Goal: Task Accomplishment & Management: Manage account settings

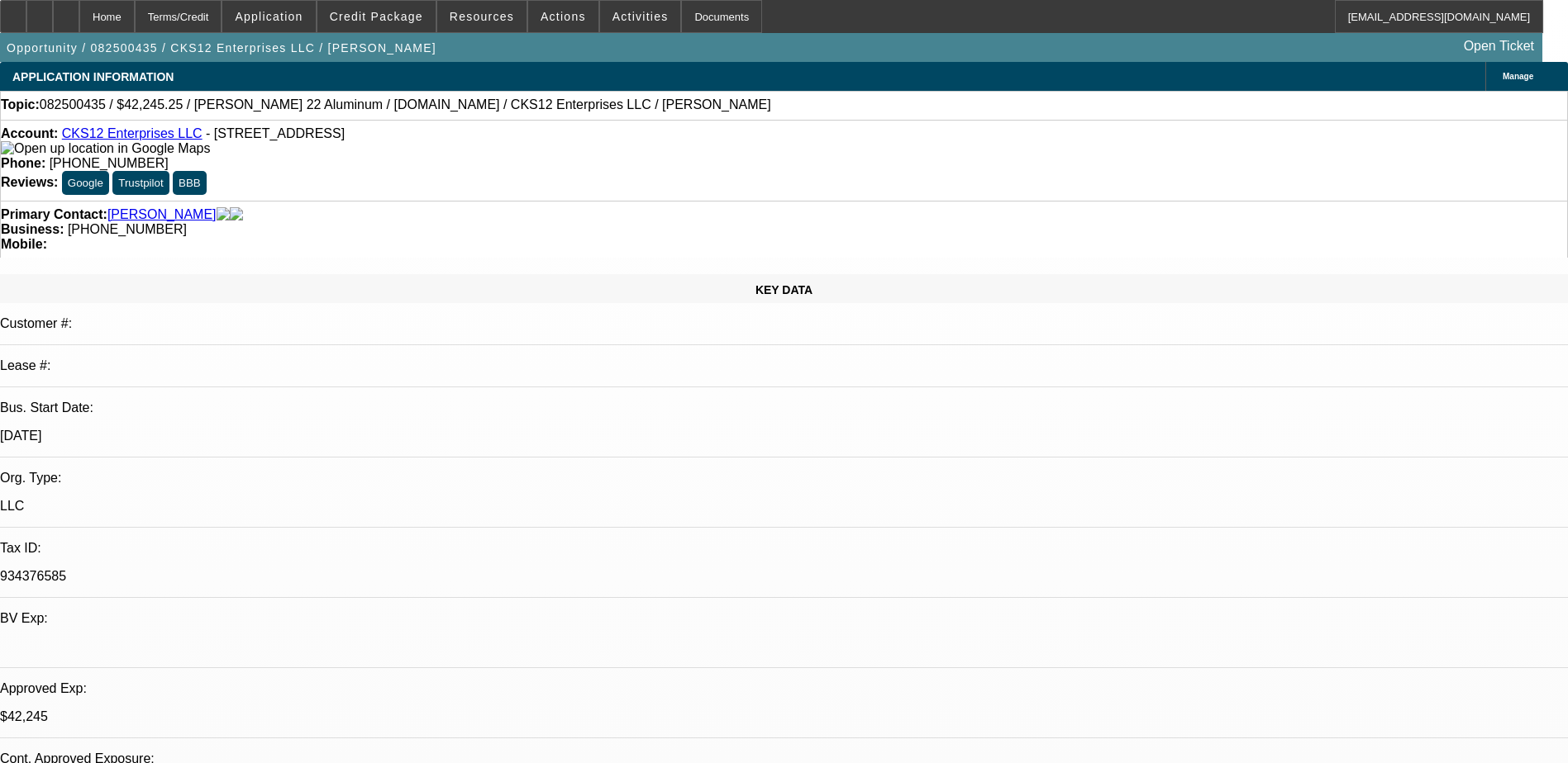
select select "0"
select select "2"
select select "0.1"
select select "4"
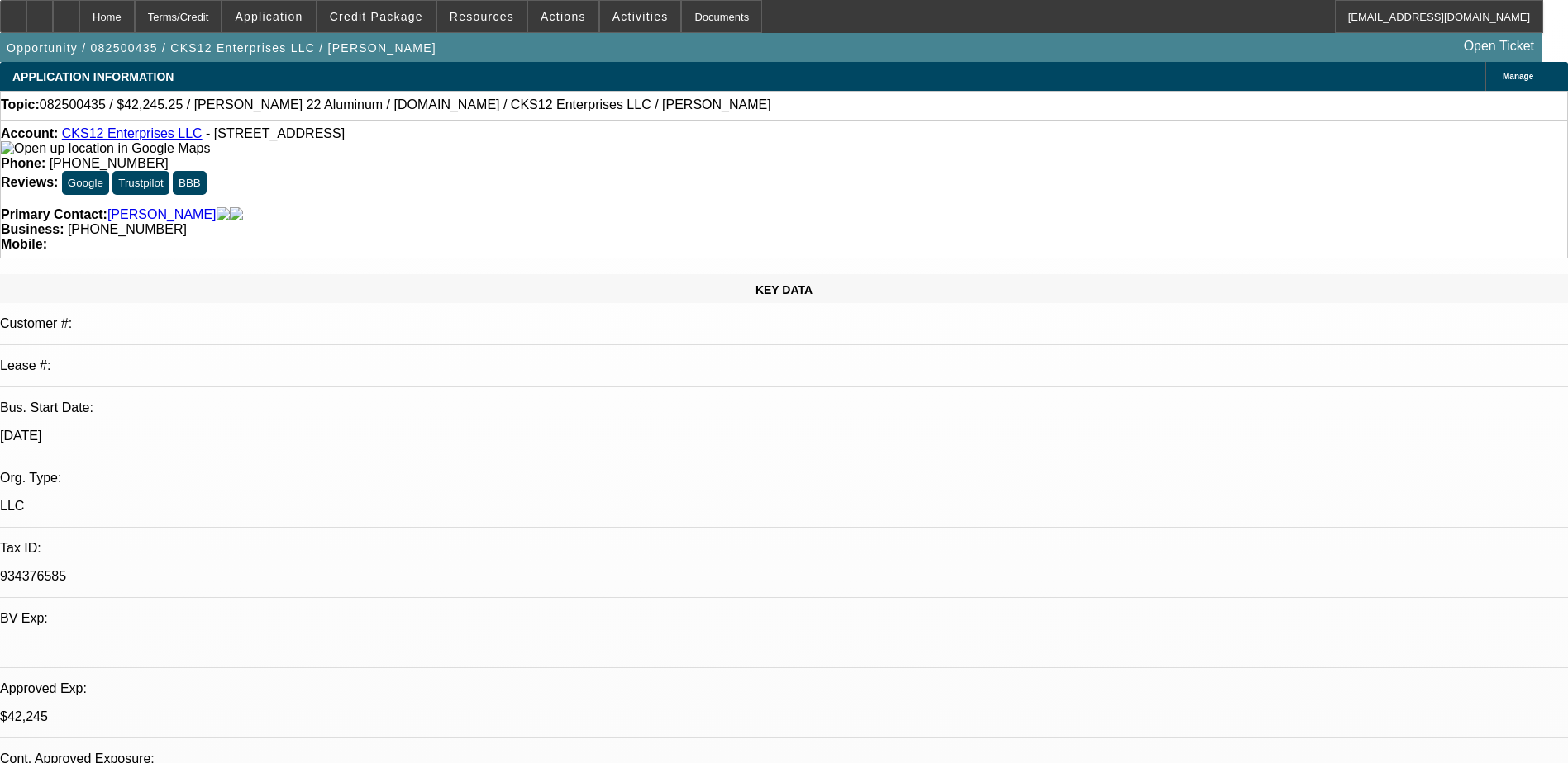
select select "0"
select select "2"
select select "0.1"
select select "4"
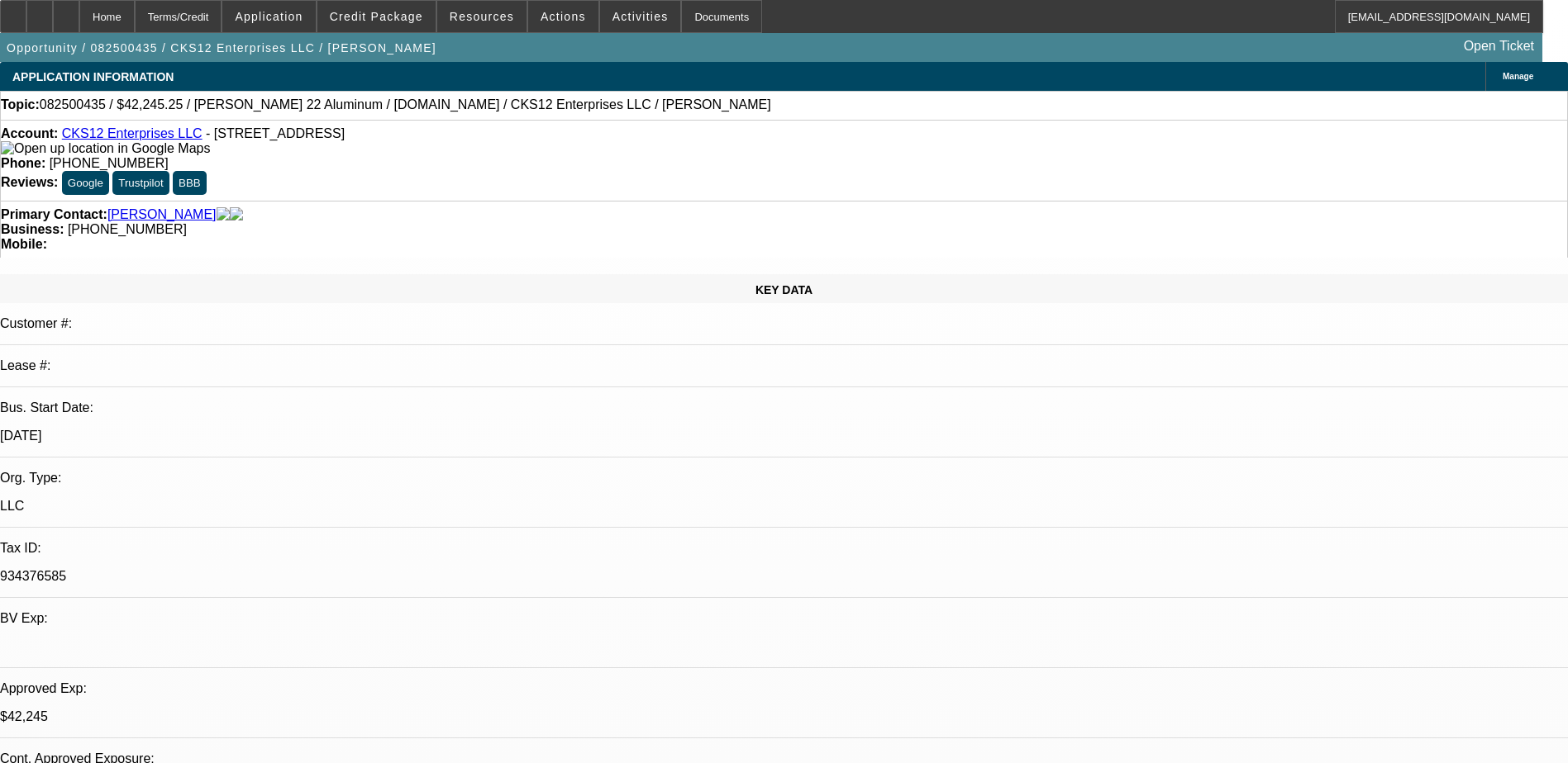
select select "0"
select select "2"
select select "0.1"
select select "4"
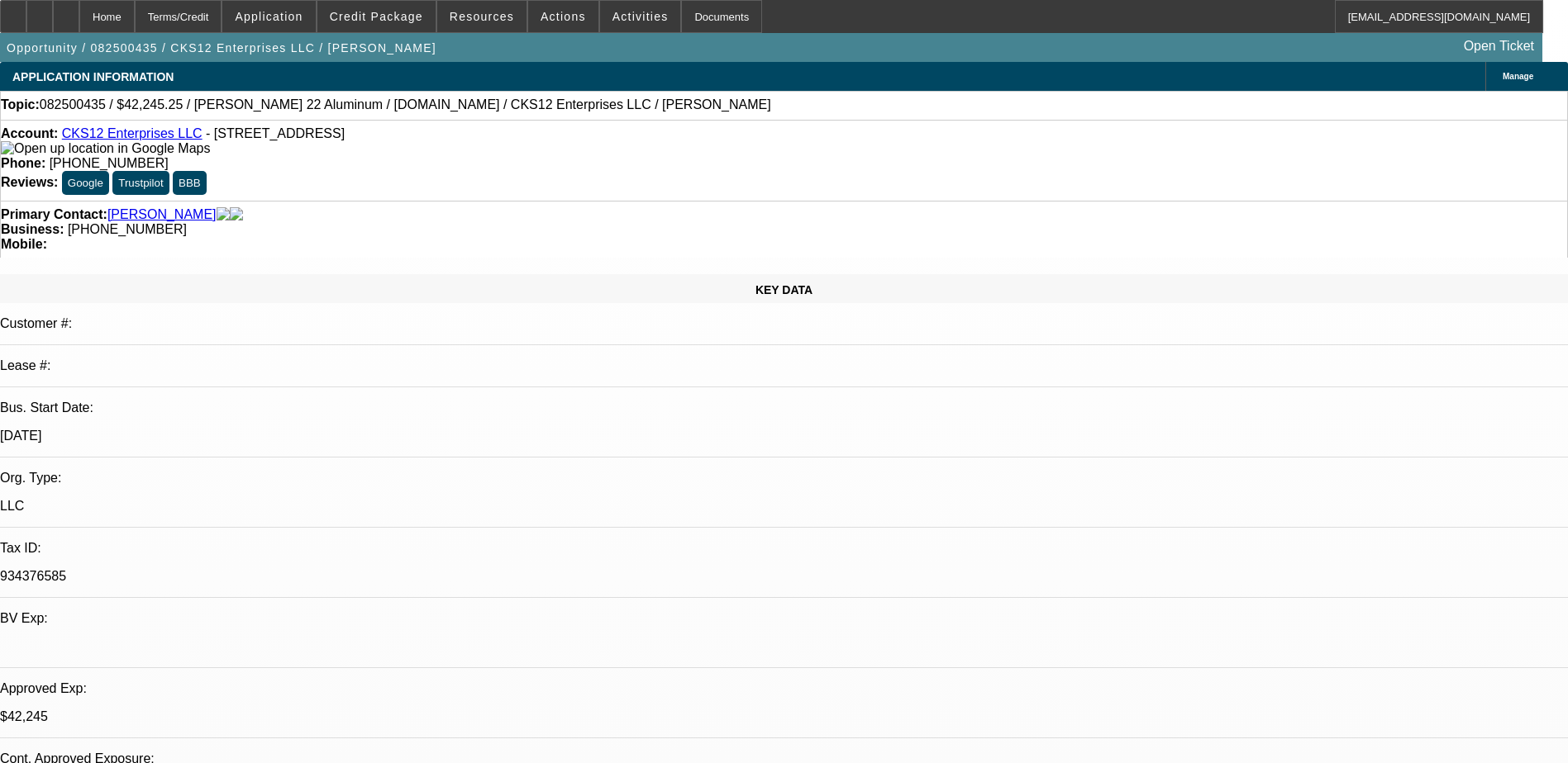
select select "0"
select select "3"
select select "0.1"
select select "4"
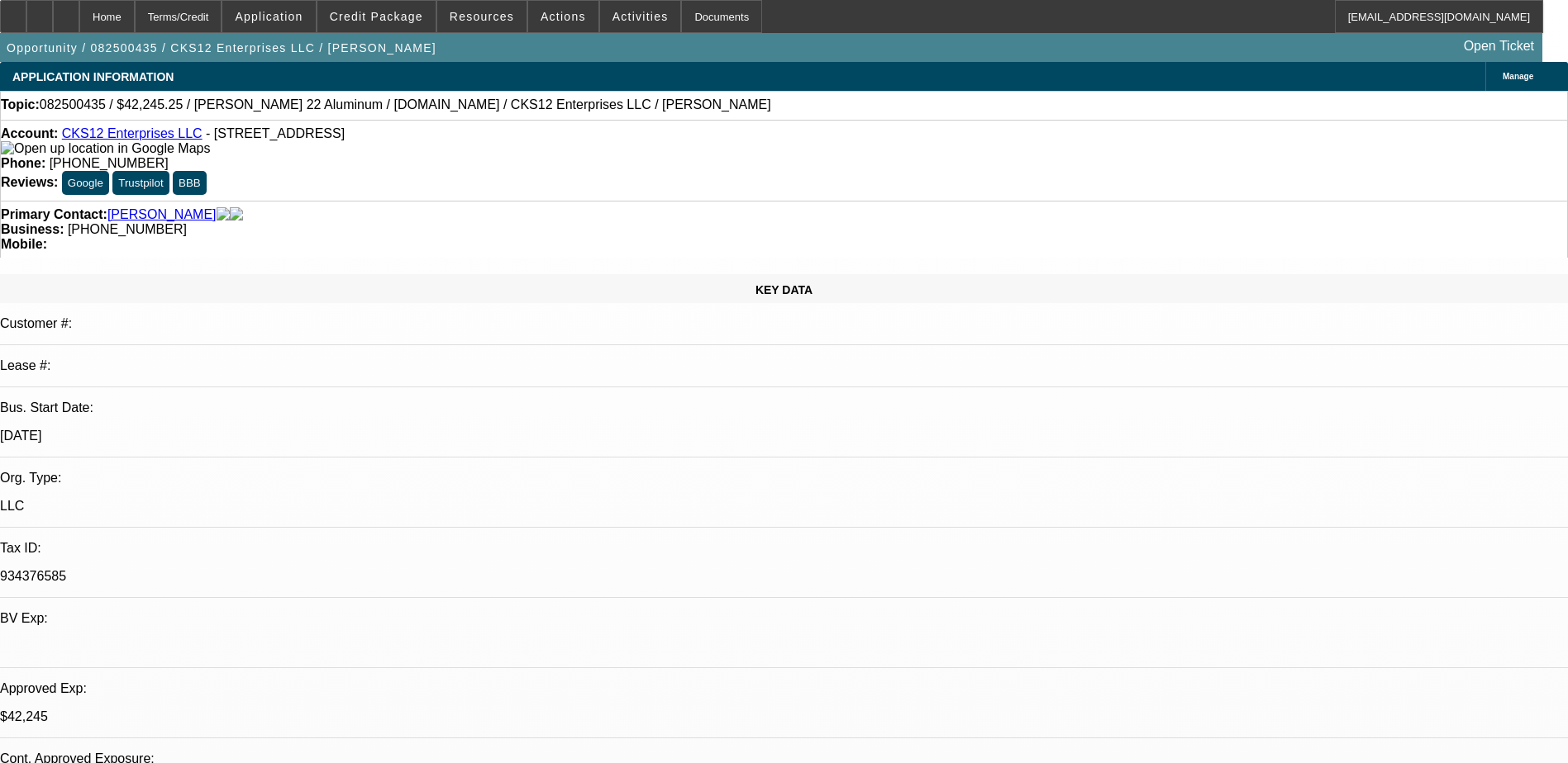
click at [144, 139] on link "CKS12 Enterprises LLC" at bounding box center [133, 134] width 141 height 14
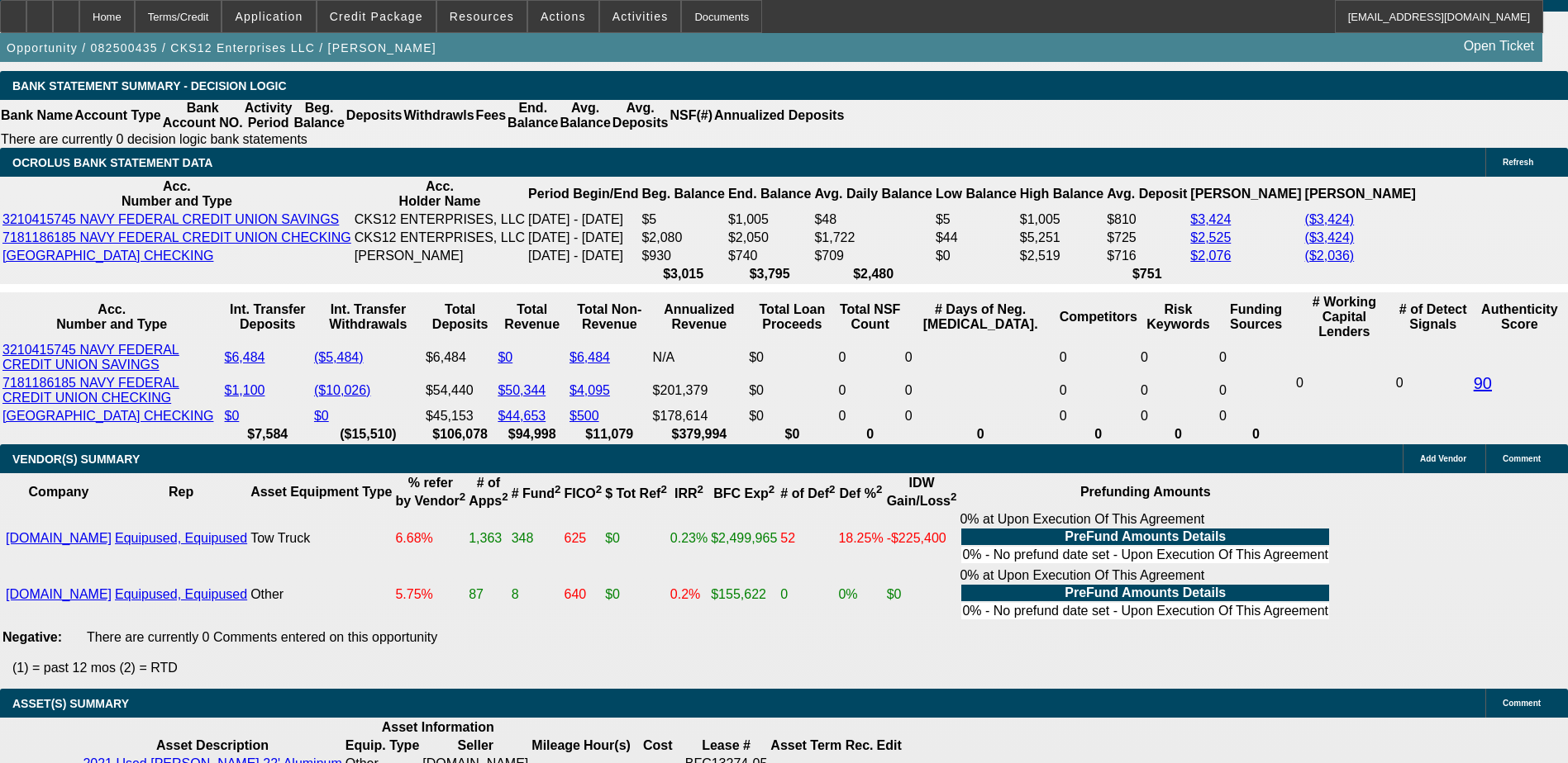
scroll to position [2809, 0]
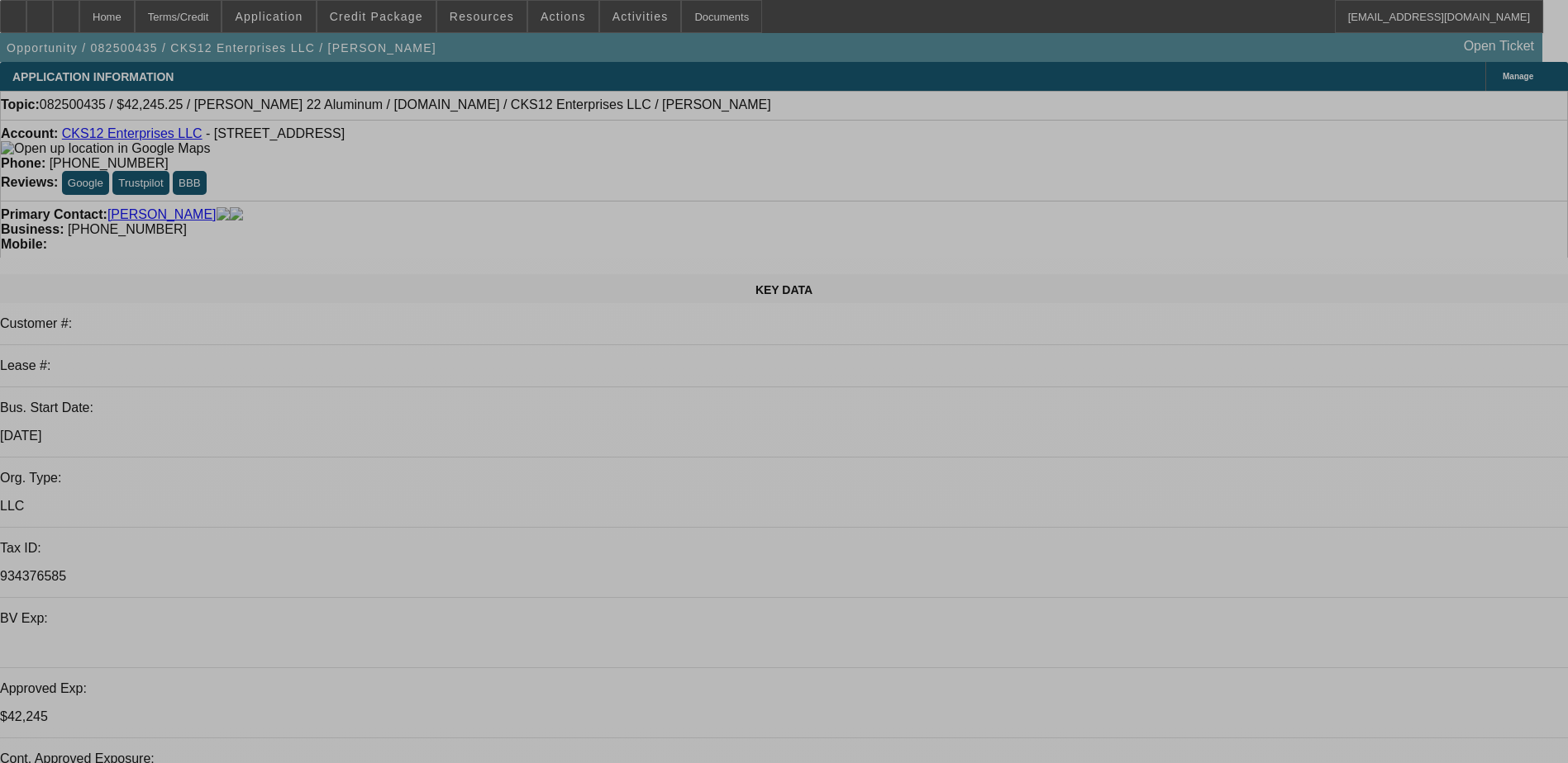
select select "0"
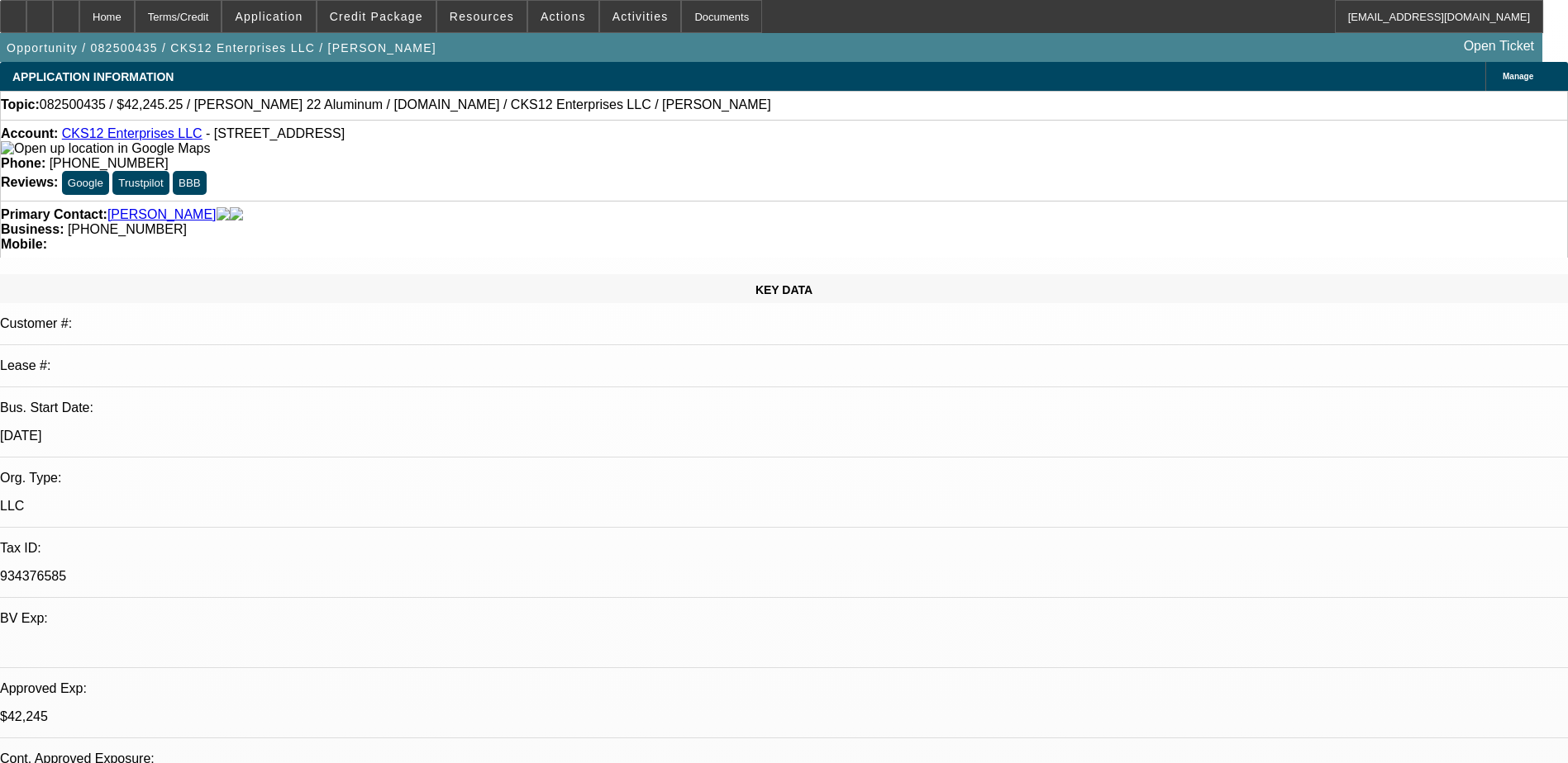
select select "2"
select select "0.1"
select select "4"
select select "0"
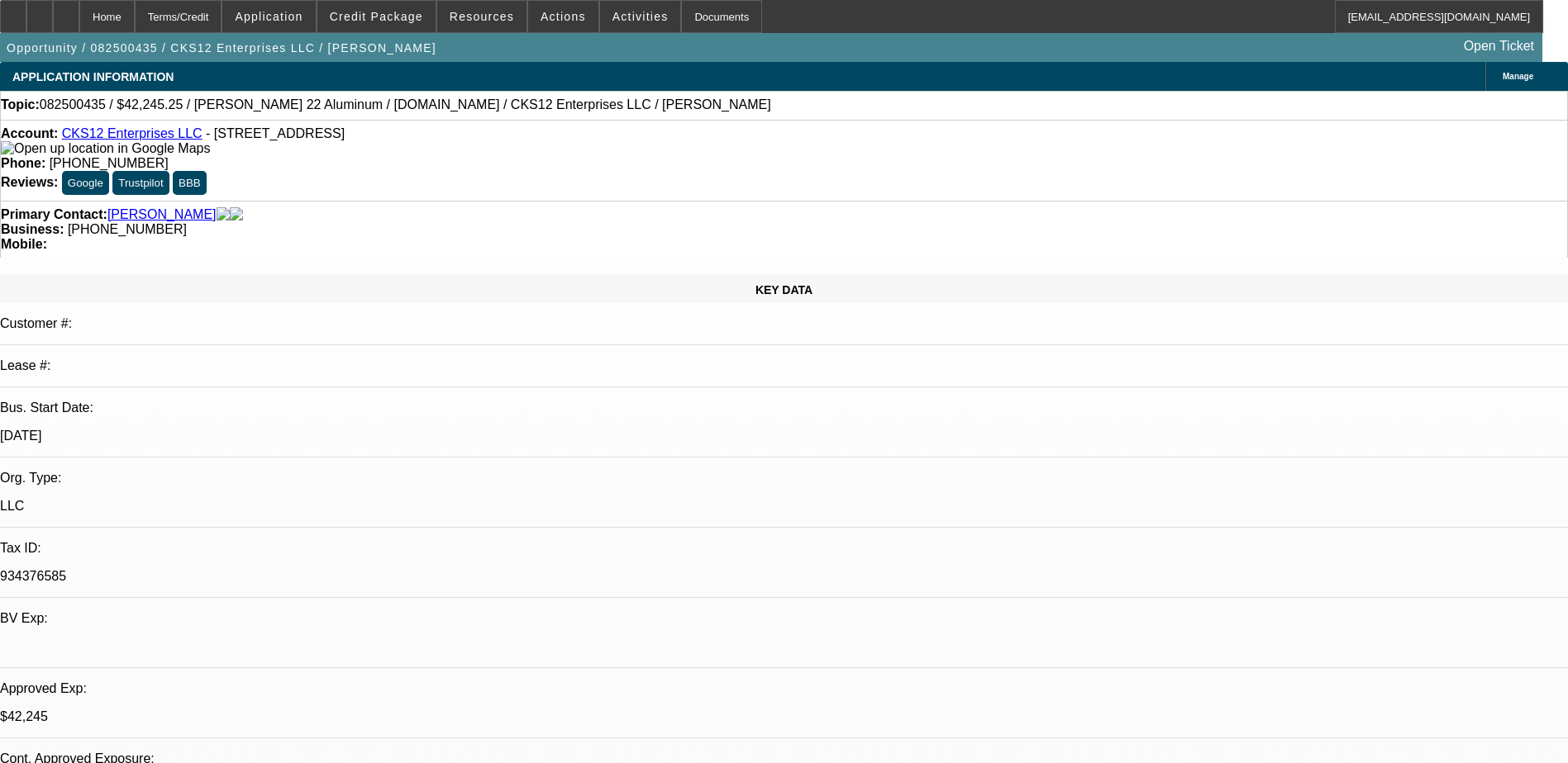
select select "2"
select select "0.1"
select select "4"
select select "0"
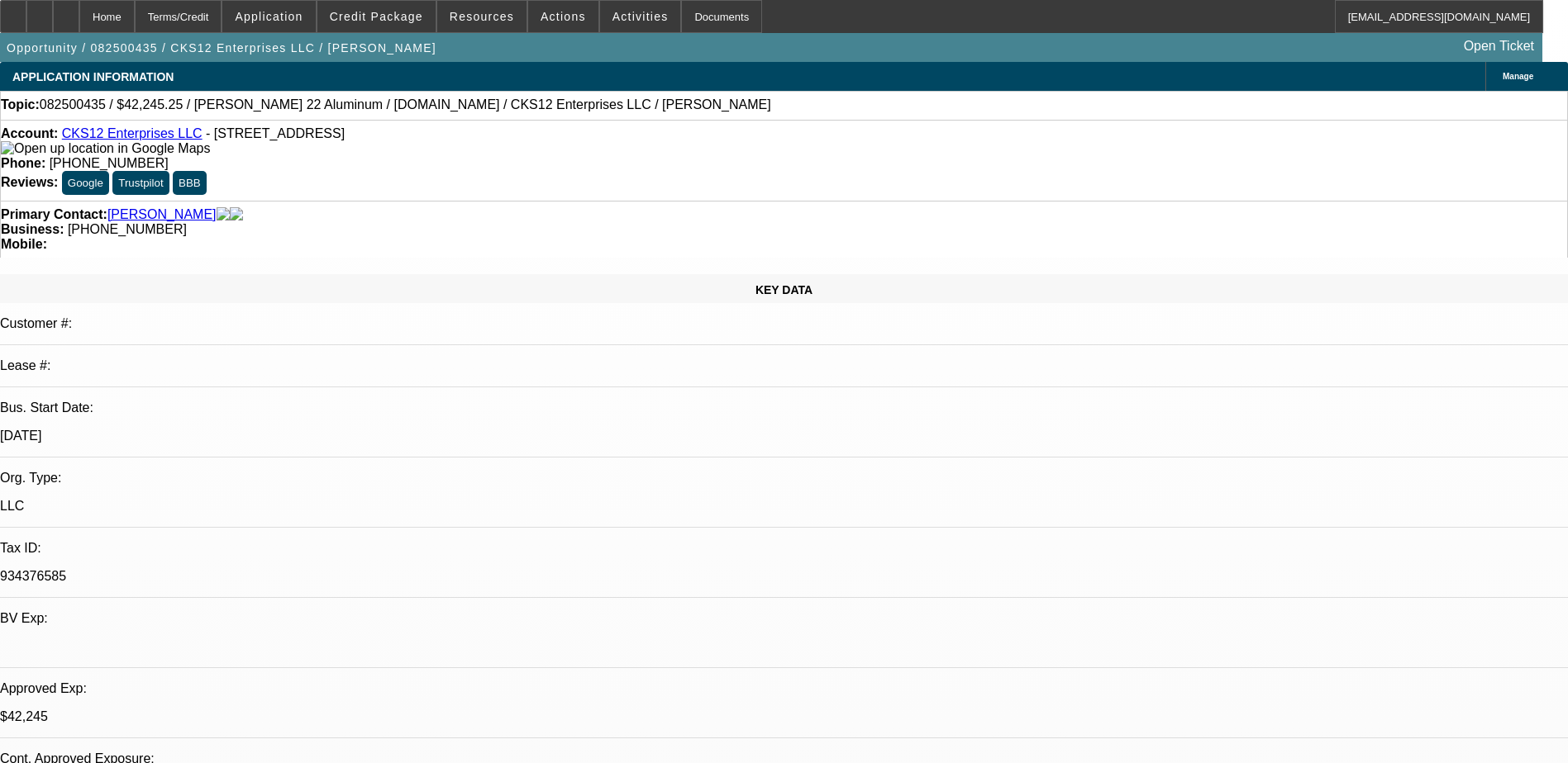
select select "2"
select select "0.1"
select select "4"
select select "0"
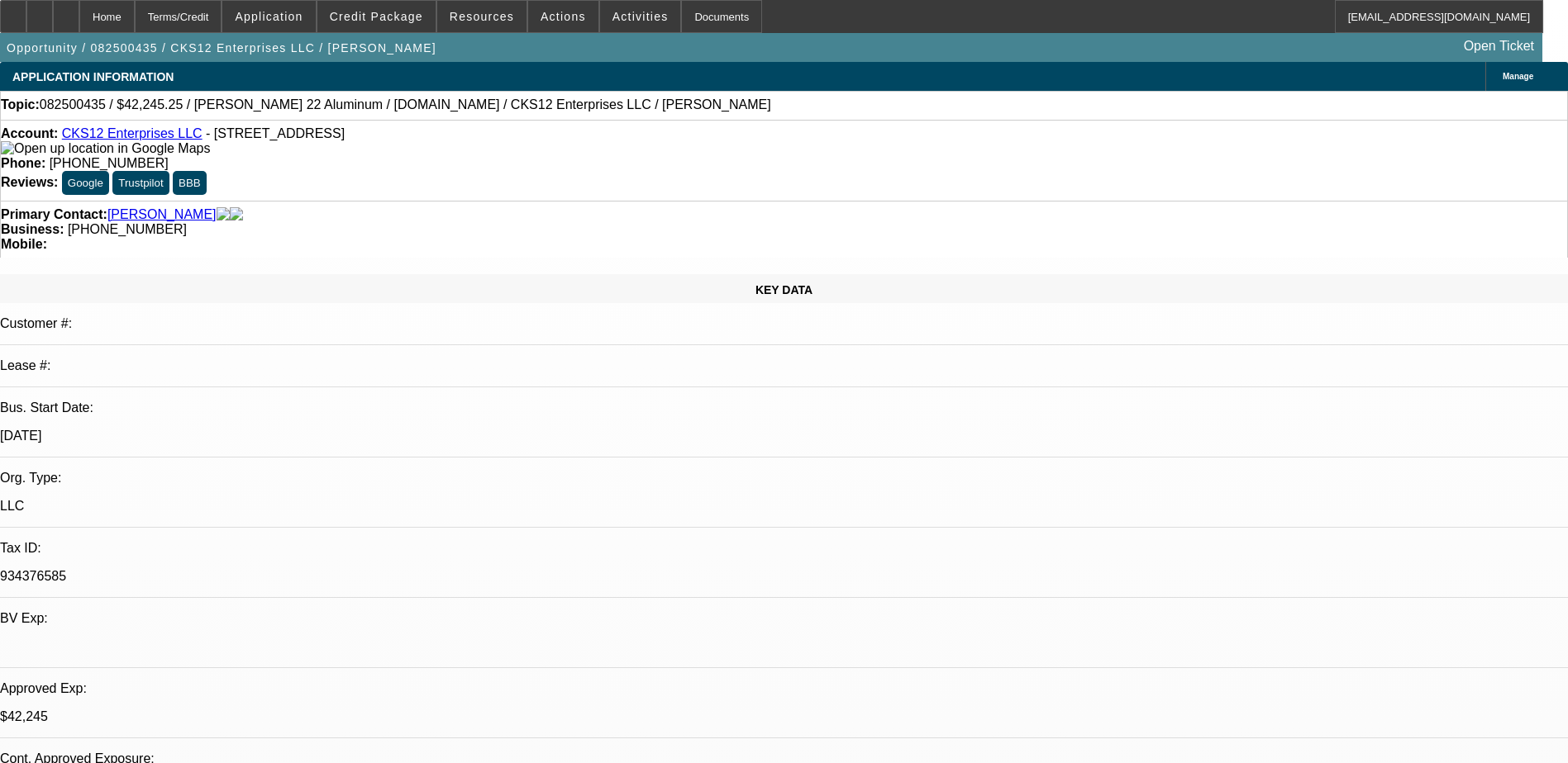
select select "0"
select select "3"
select select "0.1"
select select "4"
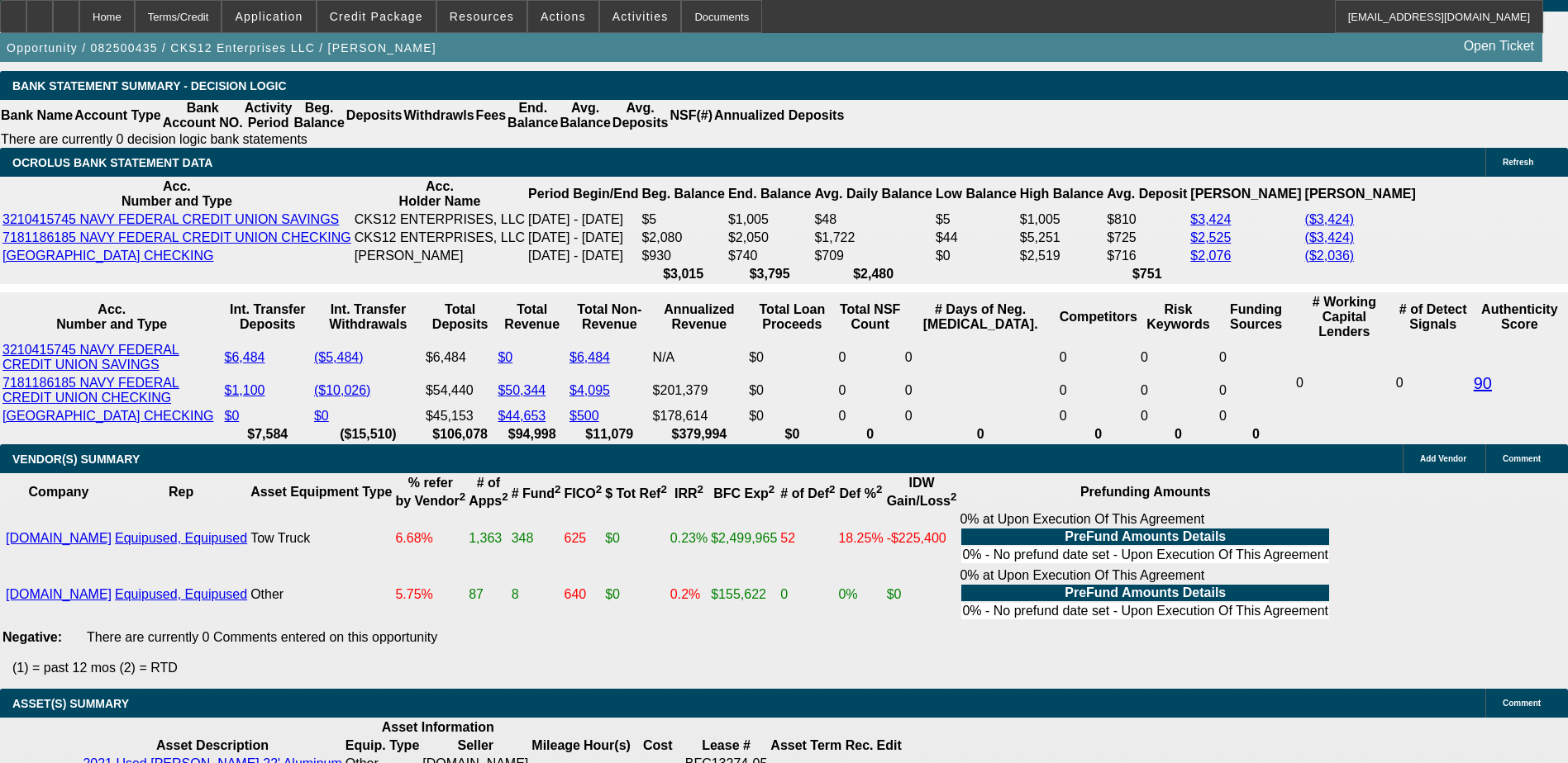
scroll to position [2726, 0]
